Goal: Find specific page/section: Find specific page/section

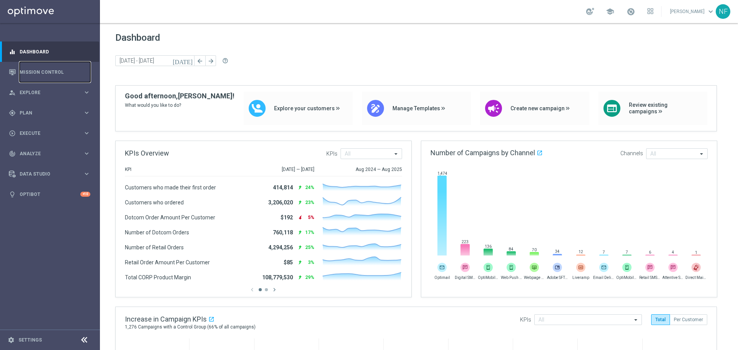
drag, startPoint x: 37, startPoint y: 67, endPoint x: 349, endPoint y: 71, distance: 312.8
click at [37, 67] on link "Mission Control" at bounding box center [55, 72] width 71 height 20
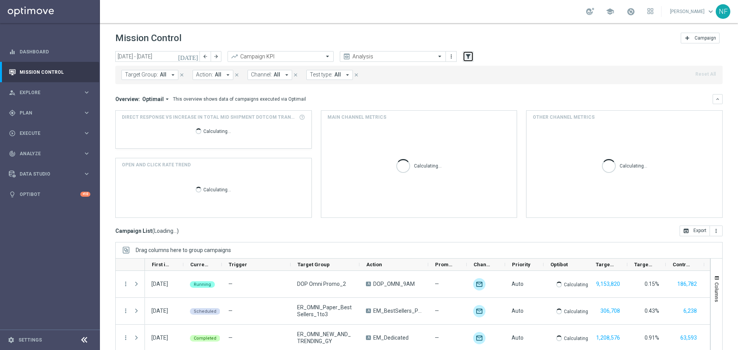
click at [470, 58] on icon "filter_alt" at bounding box center [468, 56] width 7 height 7
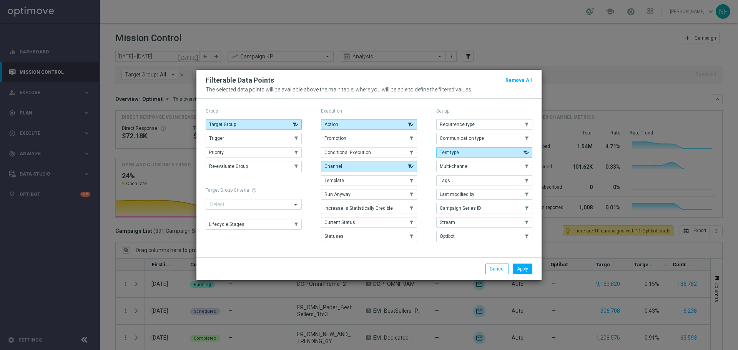
drag, startPoint x: 482, startPoint y: 204, endPoint x: 514, endPoint y: 260, distance: 63.9
click at [482, 204] on button "Campaign Series ID" at bounding box center [484, 208] width 96 height 11
click at [518, 266] on button "Apply" at bounding box center [523, 269] width 20 height 11
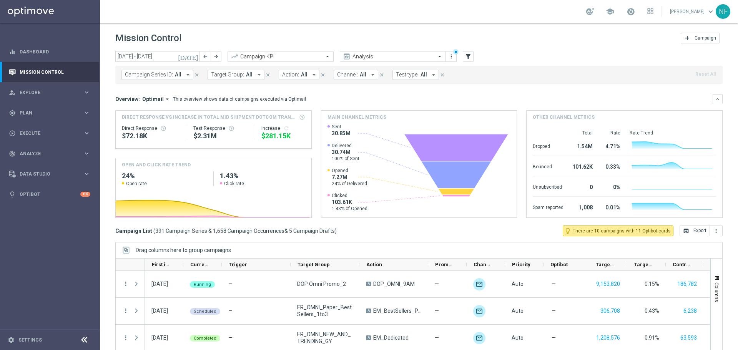
click at [144, 73] on span "Campaign Series ID:" at bounding box center [149, 74] width 48 height 7
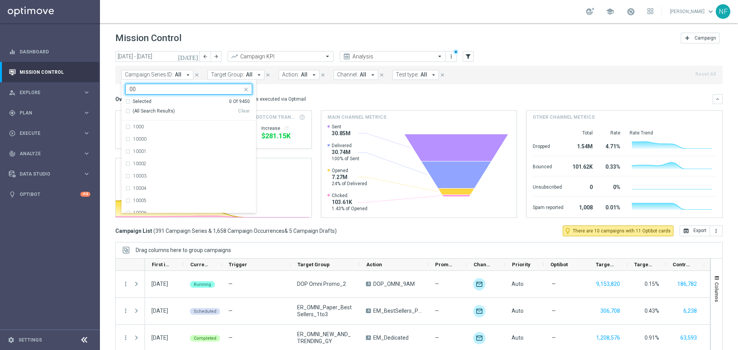
type input "0"
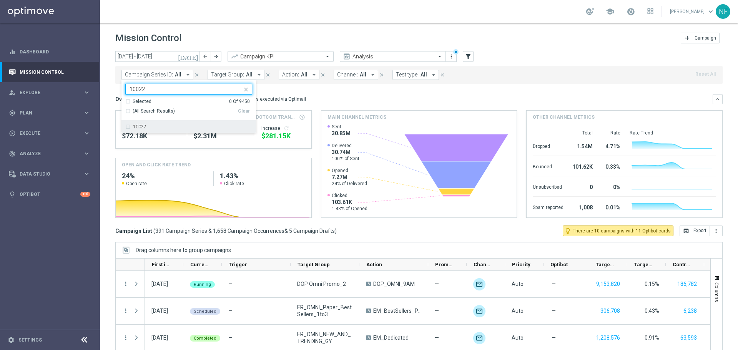
click at [149, 125] on div "10022" at bounding box center [192, 127] width 119 height 5
type input "10022"
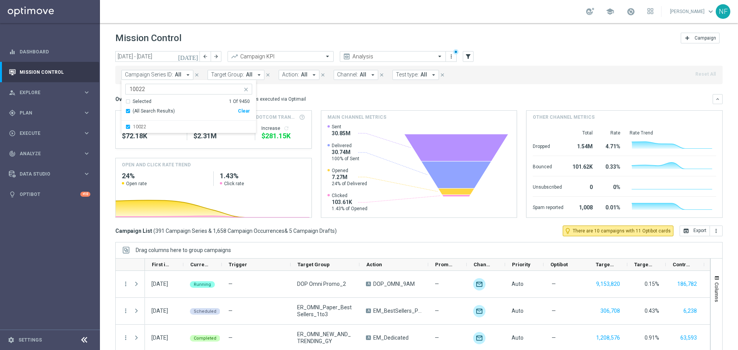
click at [317, 98] on div "Overview: Optimail arrow_drop_down This overview shows data of campaigns execut…" at bounding box center [413, 99] width 597 height 7
